Goal: Task Accomplishment & Management: Manage account settings

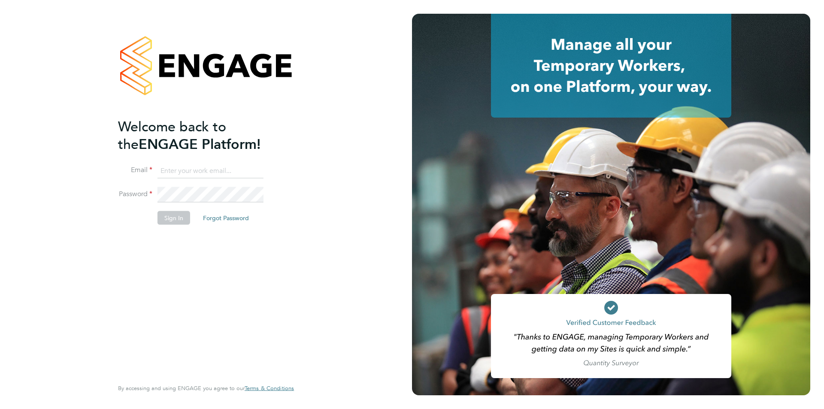
click at [198, 173] on input at bounding box center [210, 170] width 106 height 15
paste input "[PERSON_NAME][EMAIL_ADDRESS][DOMAIN_NAME]"
type input "[PERSON_NAME][EMAIL_ADDRESS][DOMAIN_NAME]"
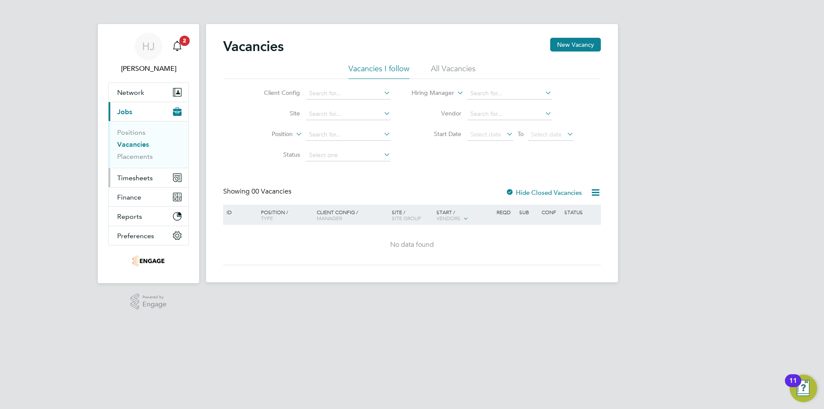
click at [125, 176] on span "Timesheets" at bounding box center [135, 178] width 36 height 8
click at [145, 176] on span "Timesheets" at bounding box center [135, 178] width 36 height 8
click at [133, 236] on span "Preferences" at bounding box center [135, 236] width 37 height 8
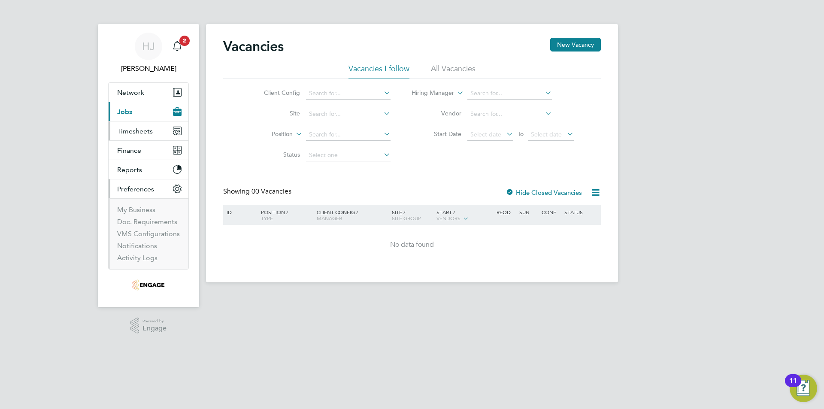
click at [130, 128] on span "Timesheets" at bounding box center [135, 131] width 36 height 8
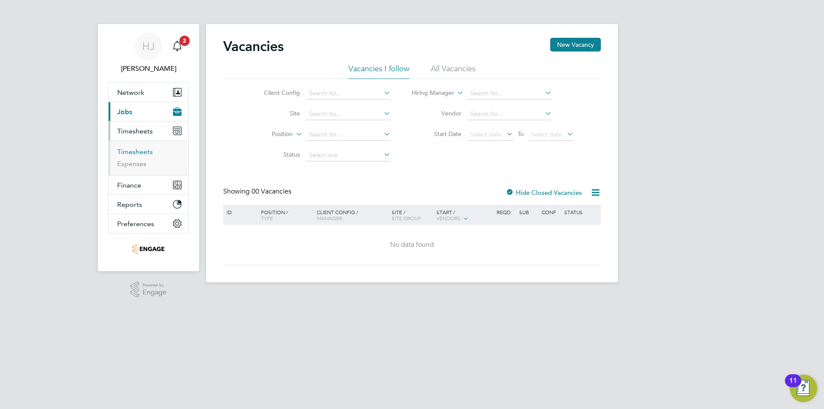
click at [131, 149] on link "Timesheets" at bounding box center [135, 152] width 36 height 8
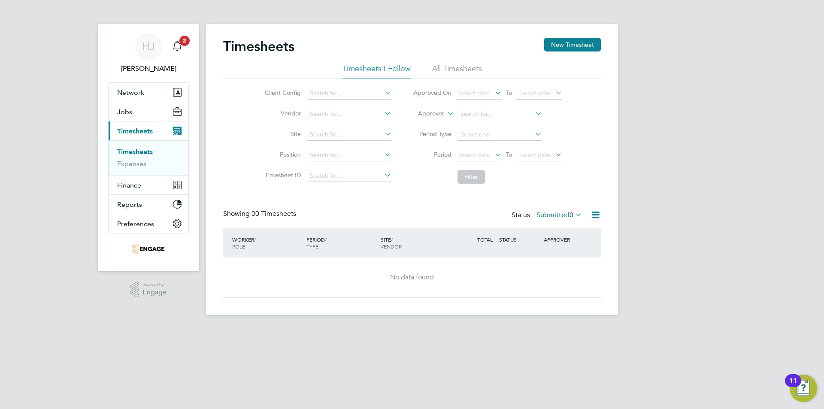
click at [140, 131] on span "Timesheets" at bounding box center [135, 131] width 36 height 8
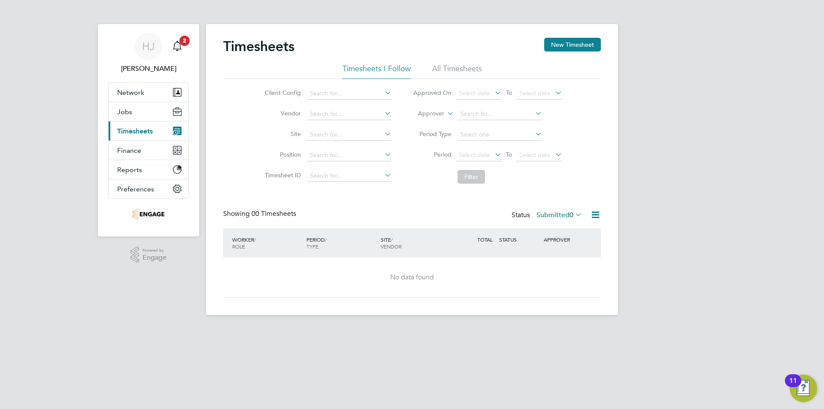
click at [138, 133] on span "Timesheets" at bounding box center [135, 131] width 36 height 8
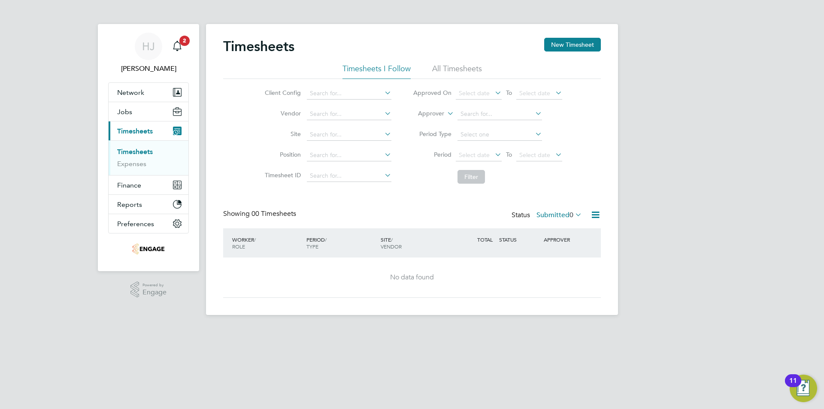
click at [145, 152] on link "Timesheets" at bounding box center [135, 152] width 36 height 8
click at [335, 94] on input at bounding box center [349, 94] width 85 height 12
click at [336, 105] on li "Countryside Properties UK Ltd" at bounding box center [351, 106] width 90 height 12
type input "Countryside Properties UK Ltd"
click at [334, 109] on input at bounding box center [349, 114] width 85 height 12
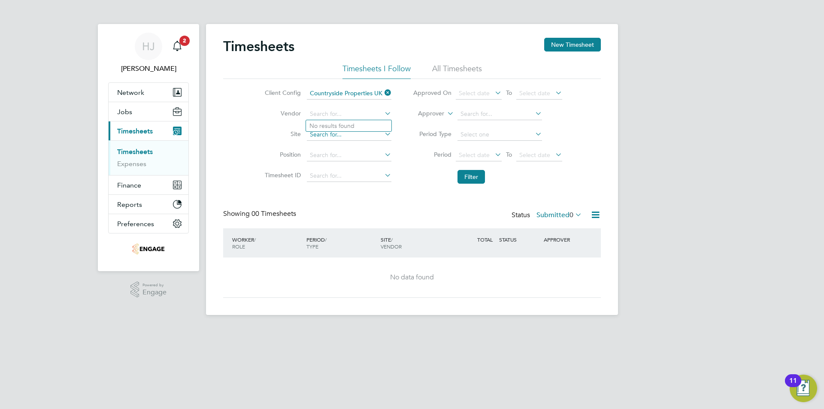
click at [318, 135] on input at bounding box center [349, 135] width 85 height 12
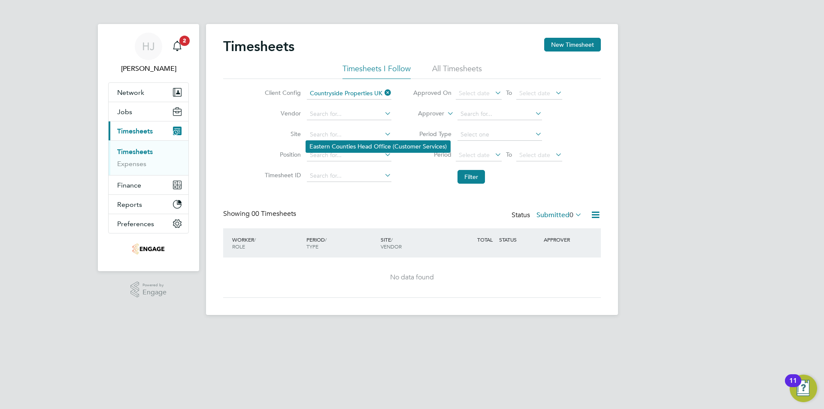
click at [320, 146] on li "Eastern Counties Head Office (Customer Services)" at bounding box center [378, 147] width 144 height 12
type input "Eastern Counties Head Office (Customer Services)"
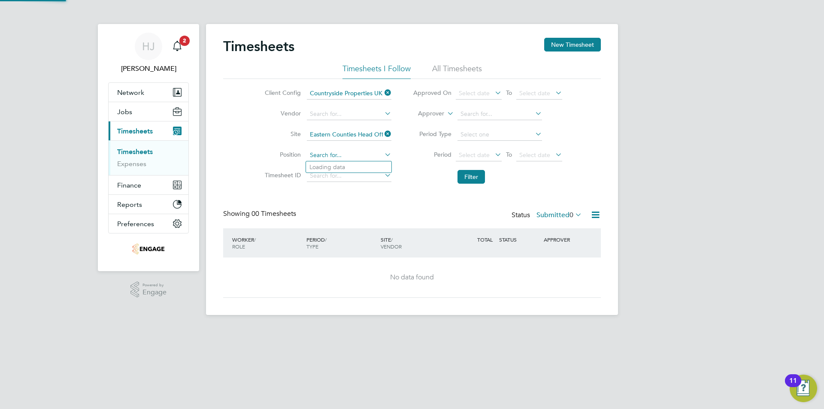
click at [319, 155] on input at bounding box center [349, 155] width 85 height 12
click at [264, 135] on label "Site" at bounding box center [281, 134] width 39 height 8
click at [454, 70] on li "All Timesheets" at bounding box center [457, 71] width 50 height 15
click at [383, 92] on icon at bounding box center [383, 93] width 0 height 12
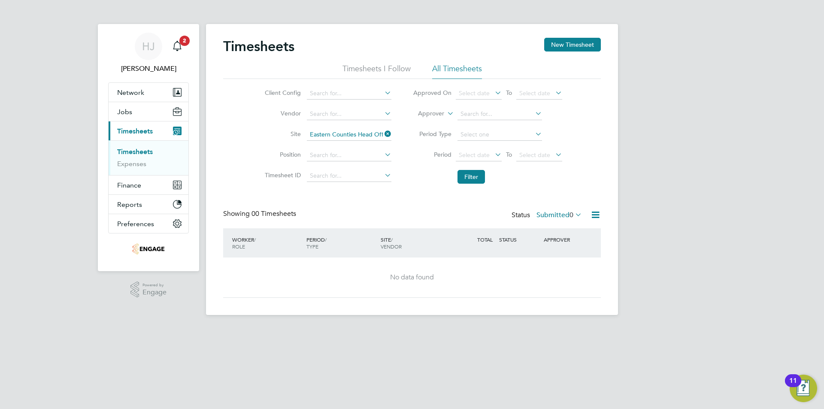
click at [383, 133] on icon at bounding box center [383, 134] width 0 height 12
click at [449, 64] on li "All Timesheets" at bounding box center [457, 71] width 50 height 15
click at [448, 70] on li "All Timesheets" at bounding box center [457, 71] width 50 height 15
click at [179, 44] on icon "Main navigation" at bounding box center [177, 46] width 10 height 10
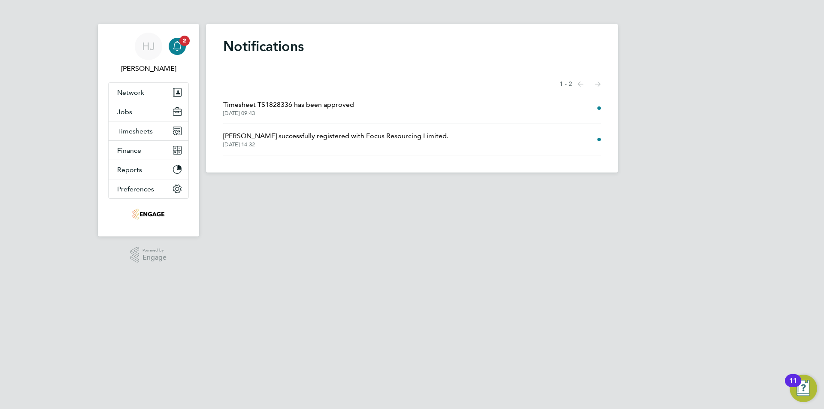
click at [307, 106] on span "Timesheet TS1828336 has been approved" at bounding box center [288, 105] width 131 height 10
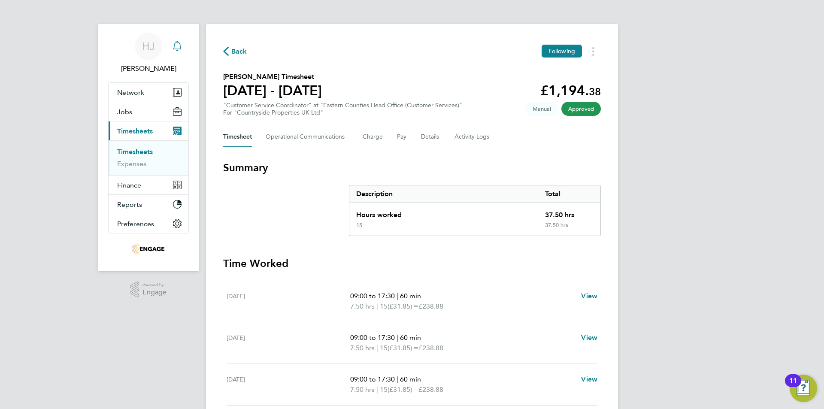
click at [179, 42] on icon "Main navigation" at bounding box center [177, 46] width 10 height 10
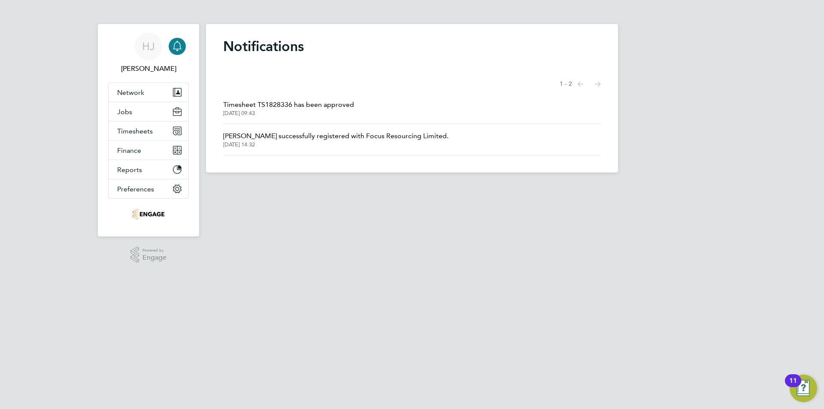
click at [269, 138] on span "Imahni Gayle successfully registered with Focus Resourcing Limited." at bounding box center [335, 136] width 225 height 10
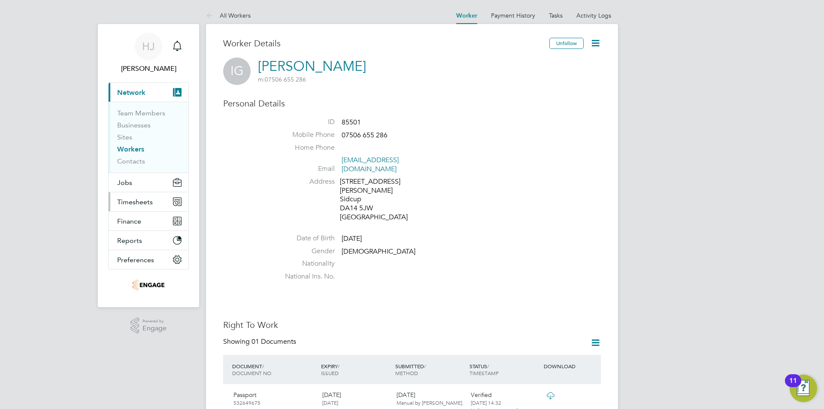
click at [136, 203] on span "Timesheets" at bounding box center [135, 202] width 36 height 8
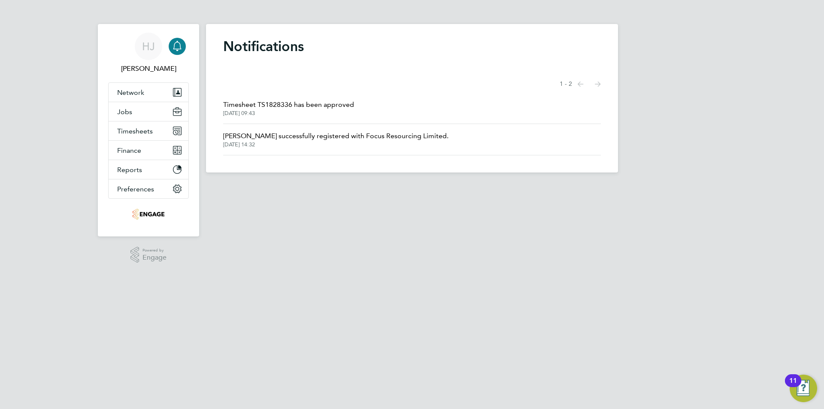
click at [282, 103] on span "Timesheet TS1828336 has been approved" at bounding box center [288, 105] width 131 height 10
